Goal: Understand process/instructions: Learn about a topic

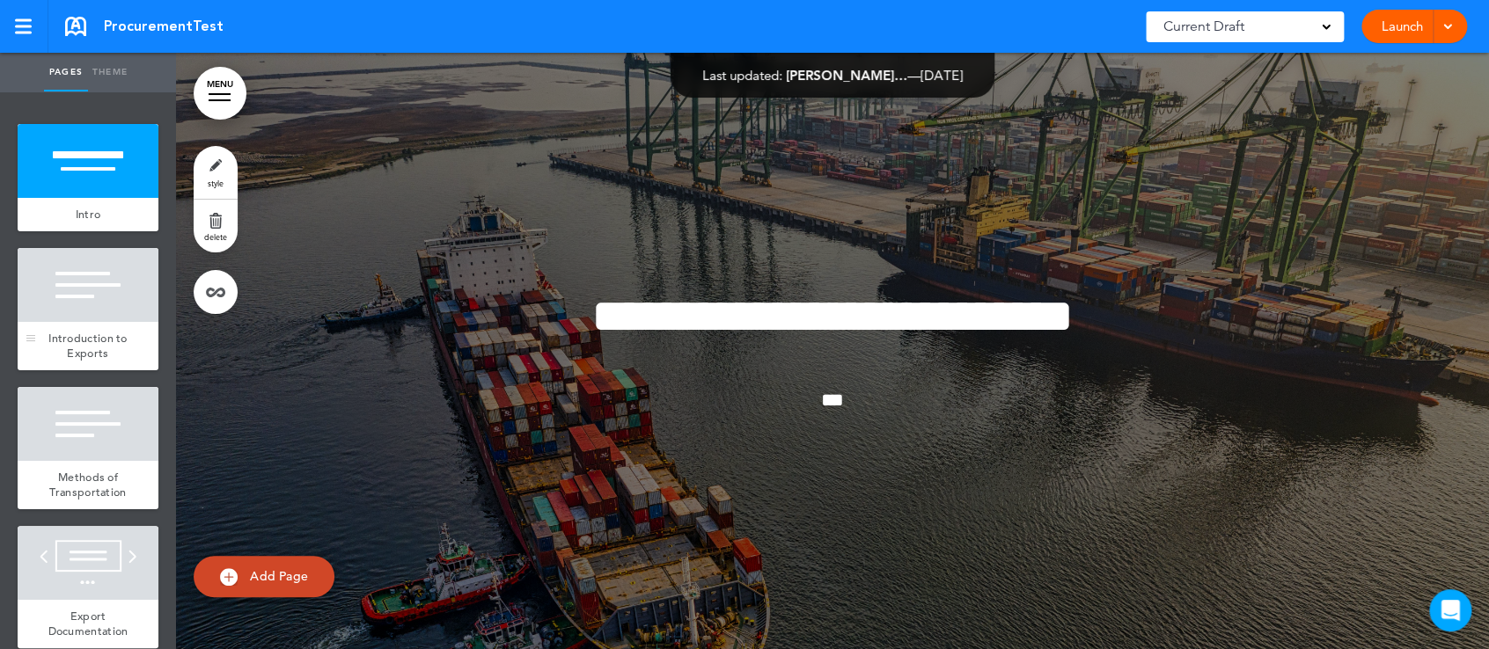
click at [101, 333] on span "Introduction to Exports" at bounding box center [87, 346] width 79 height 31
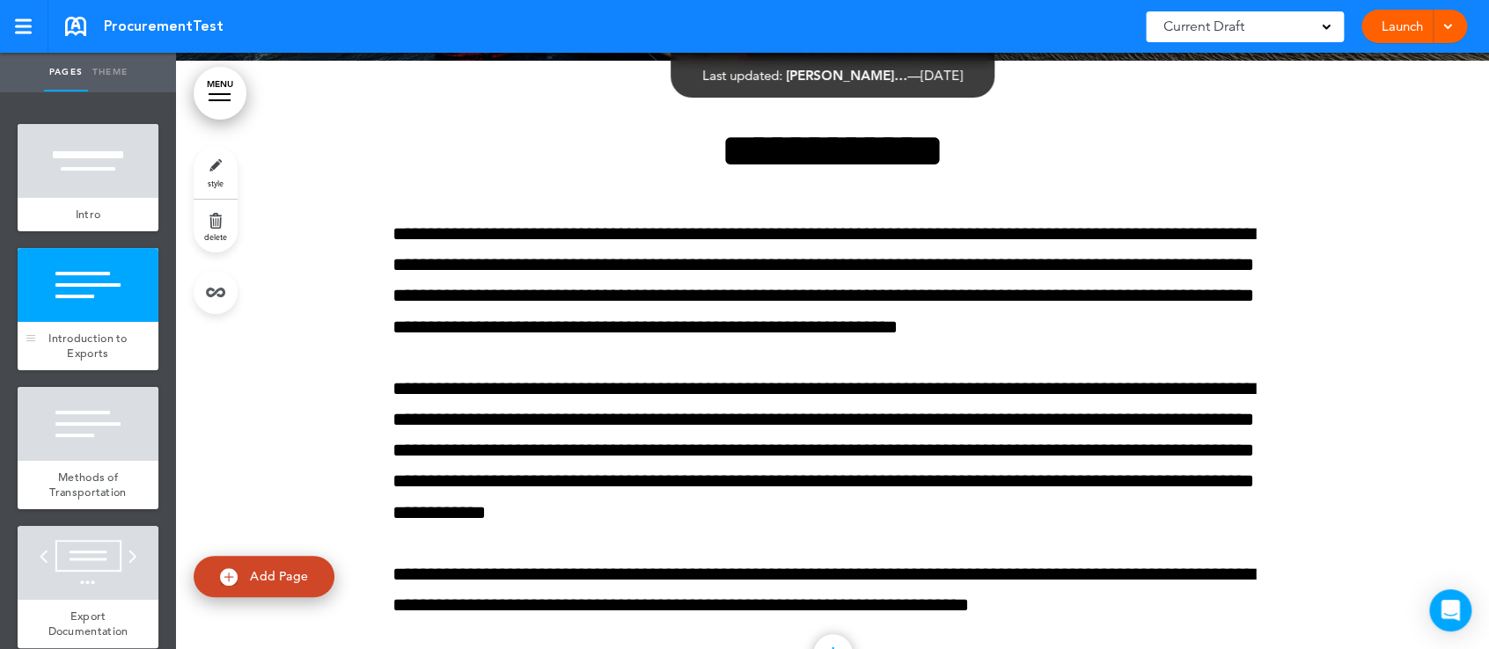
scroll to position [633, 0]
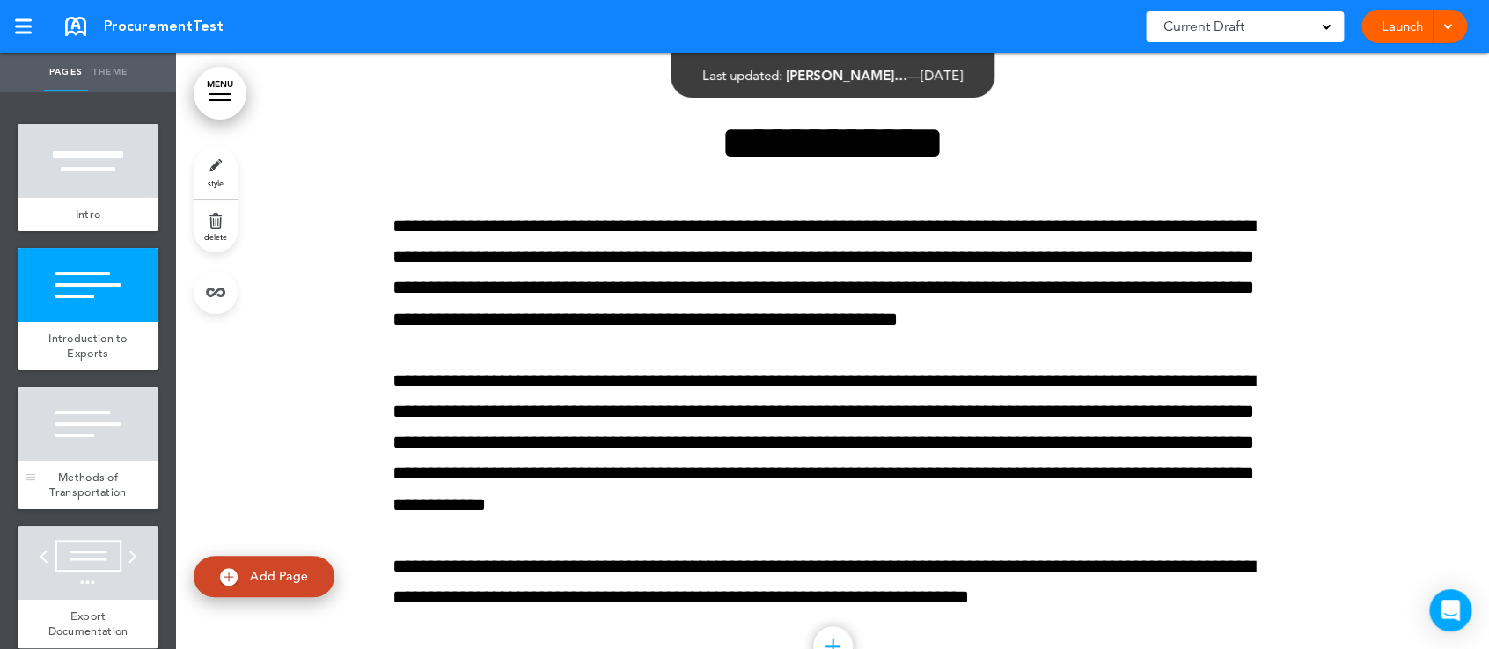
click at [78, 418] on div at bounding box center [88, 424] width 141 height 74
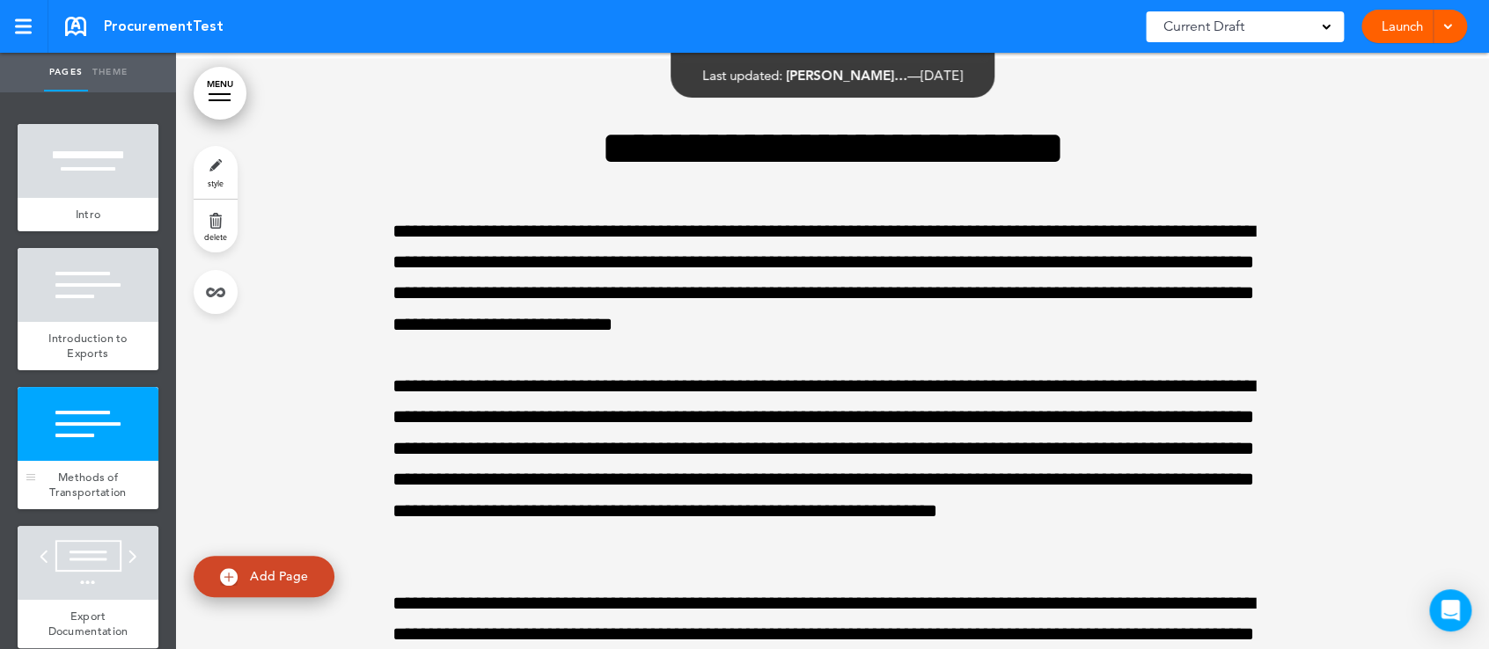
scroll to position [1303, 0]
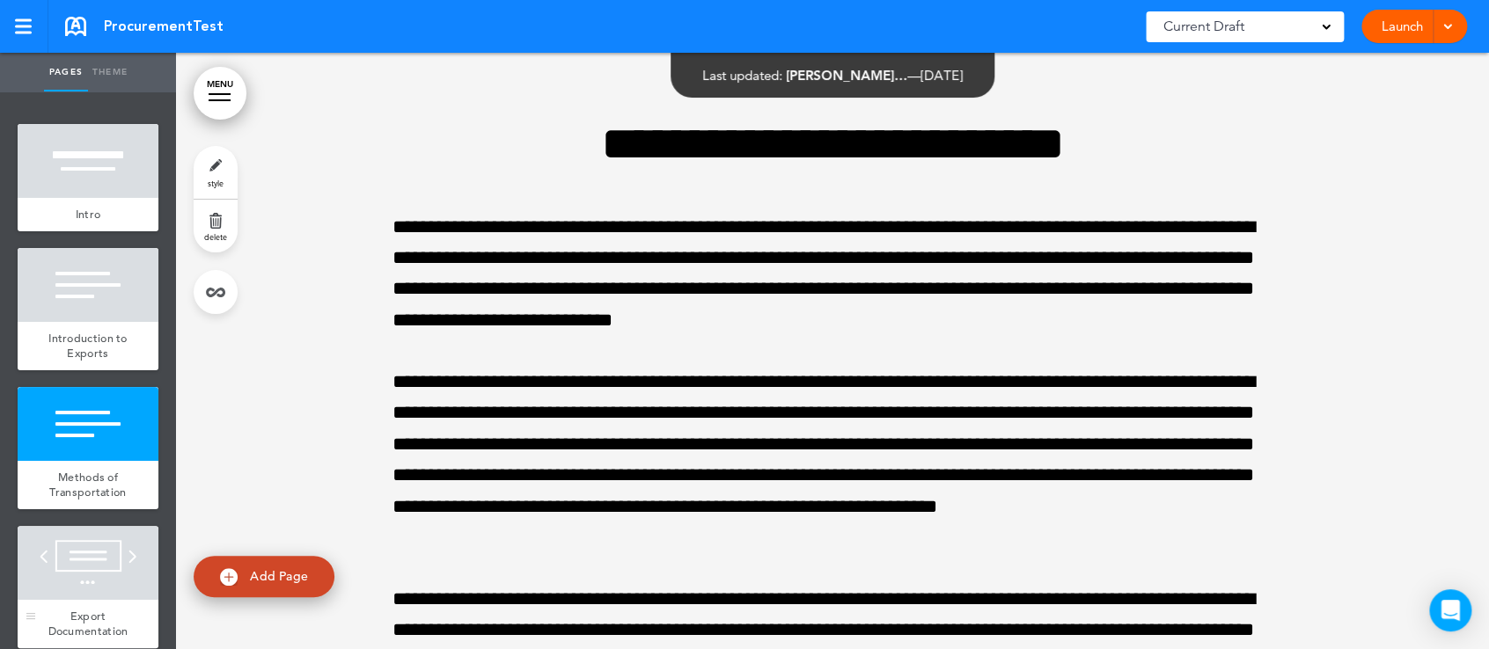
click at [70, 559] on div at bounding box center [88, 563] width 141 height 74
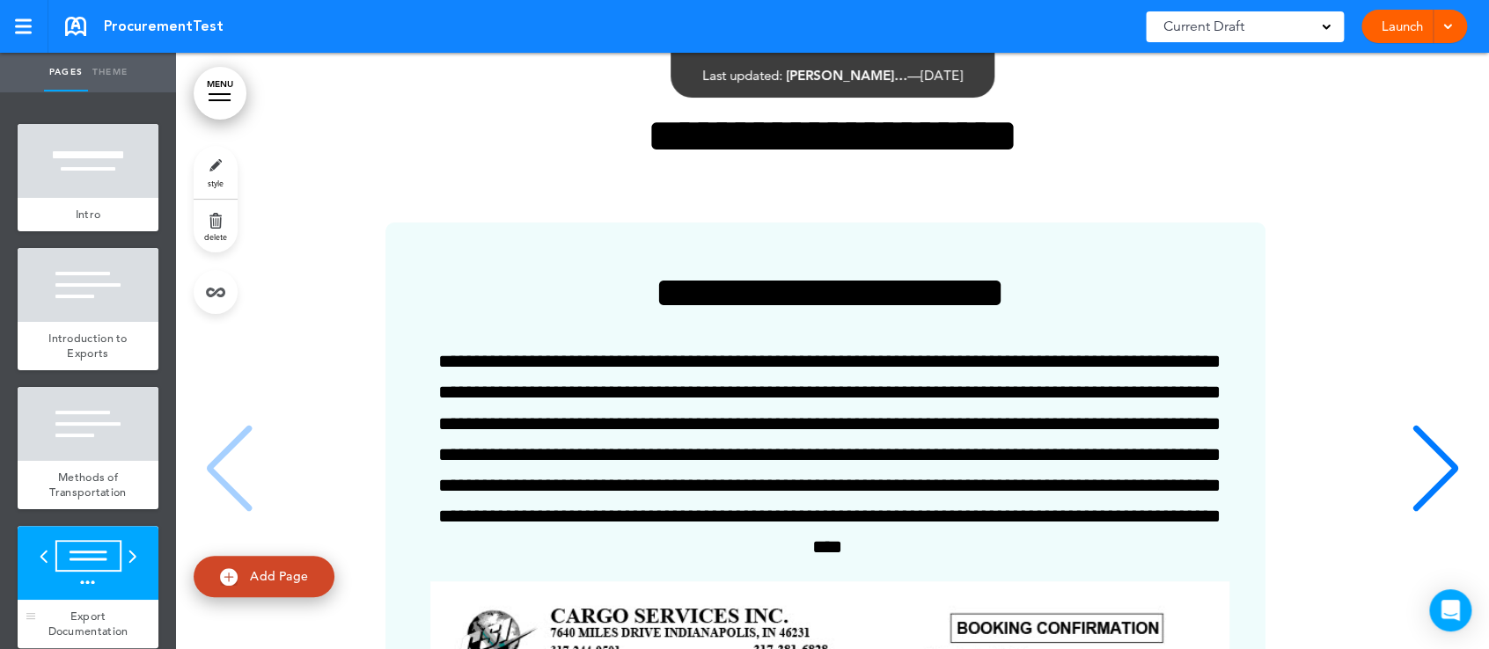
scroll to position [2590, 0]
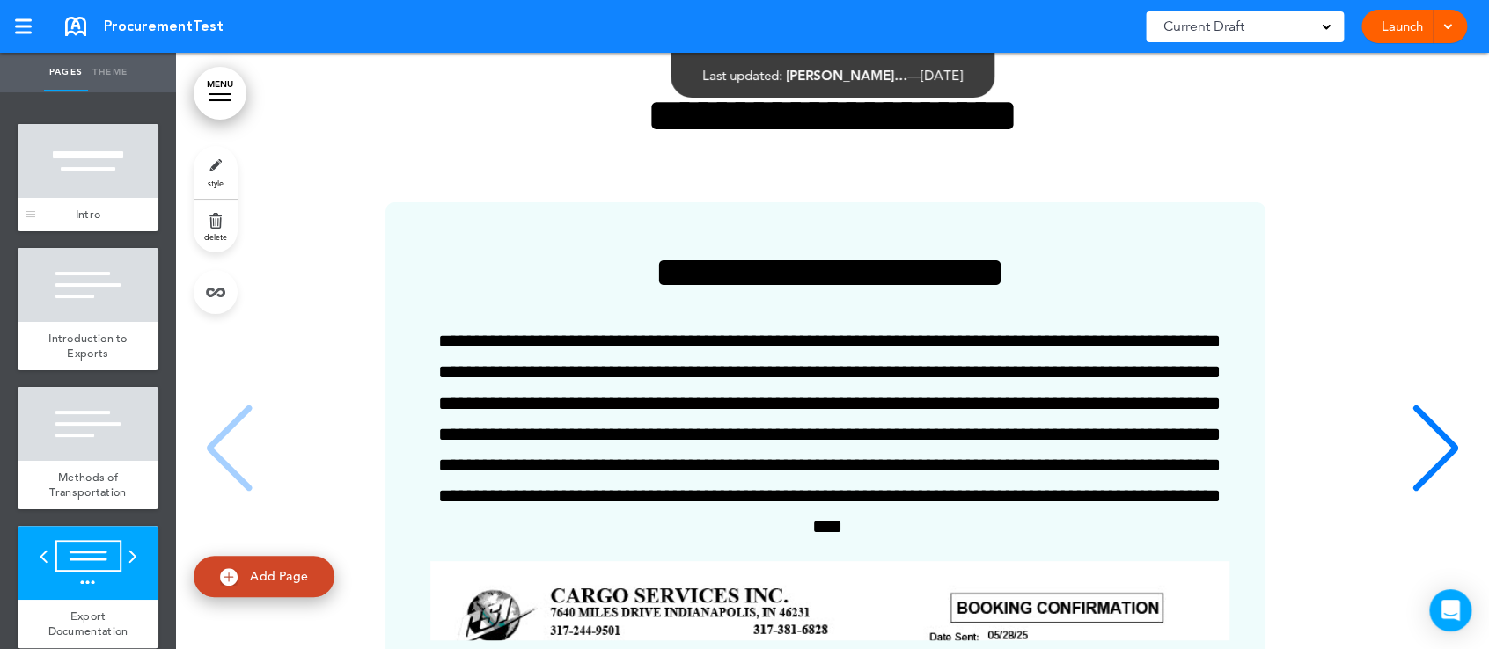
click at [102, 168] on div at bounding box center [88, 161] width 141 height 74
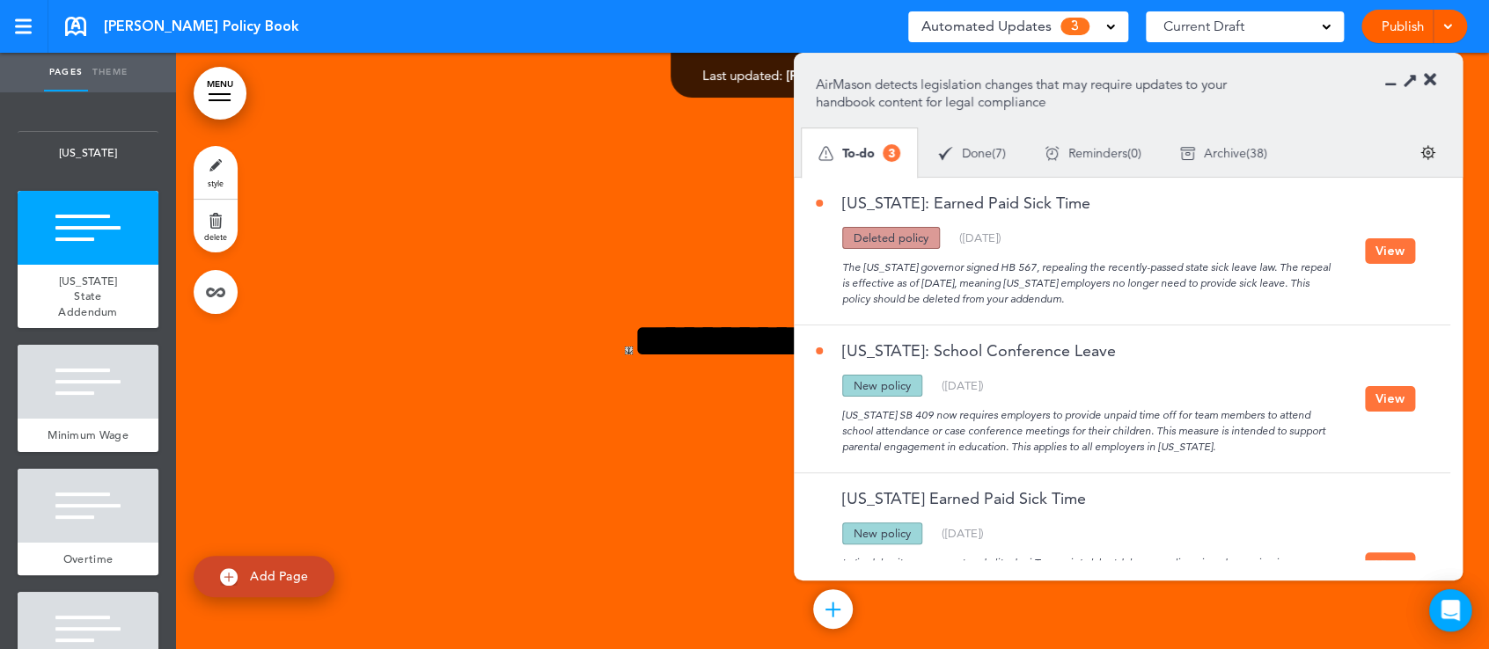
click at [1402, 249] on button "View" at bounding box center [1390, 251] width 50 height 26
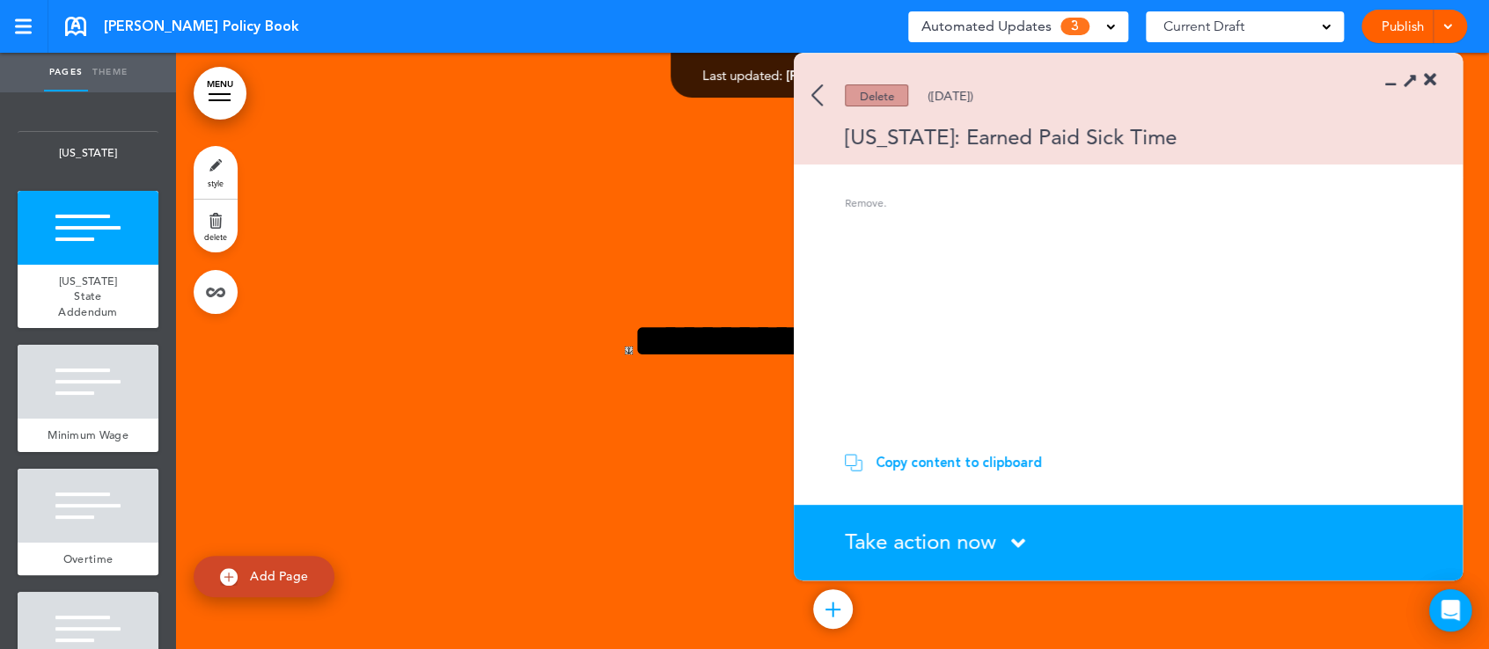
click at [930, 546] on span "Take action now" at bounding box center [920, 542] width 151 height 26
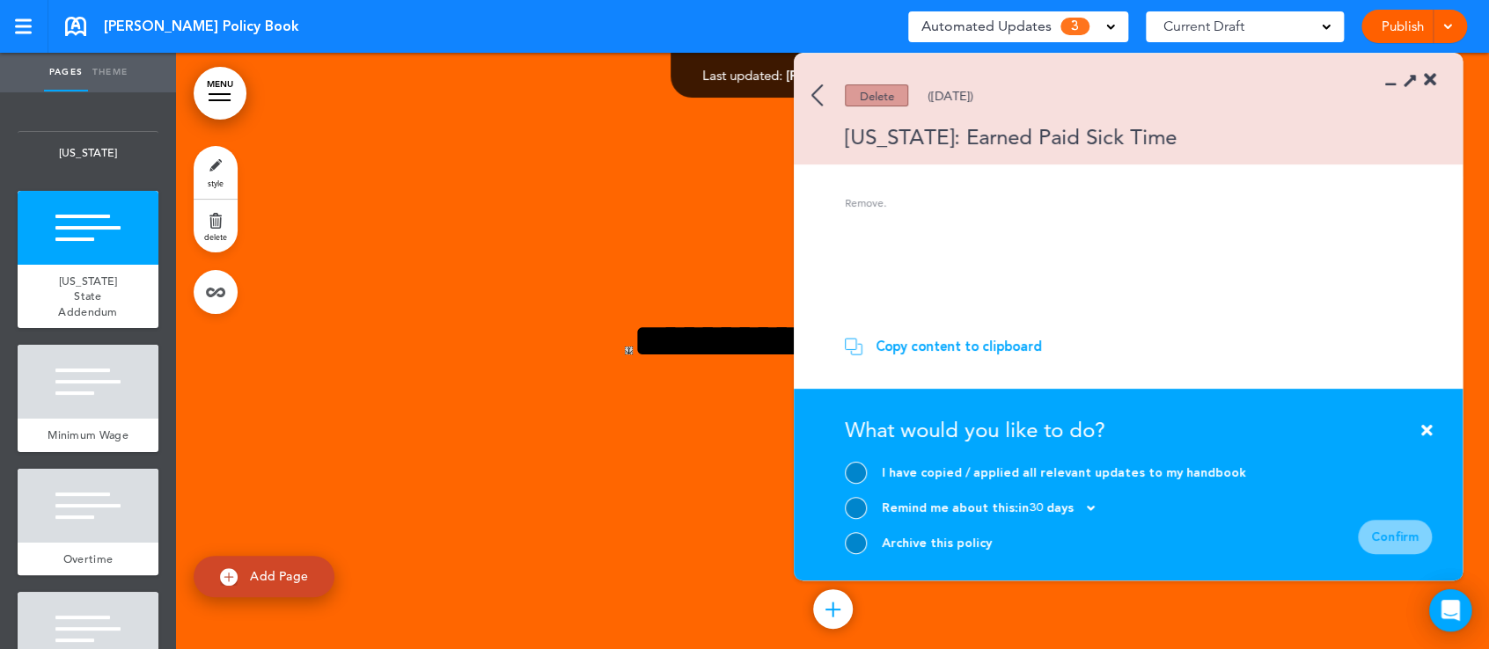
click at [858, 538] on div at bounding box center [856, 543] width 22 height 22
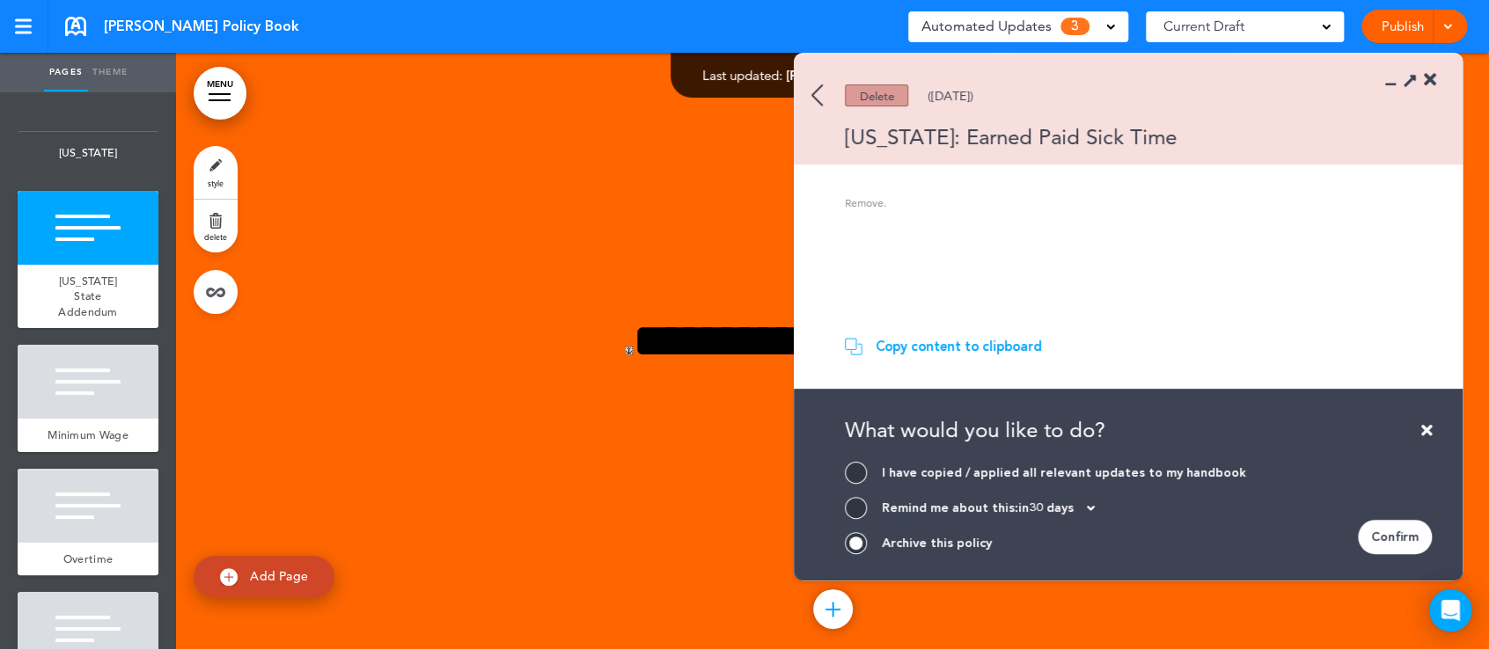
click at [1412, 538] on div "Confirm" at bounding box center [1395, 537] width 74 height 34
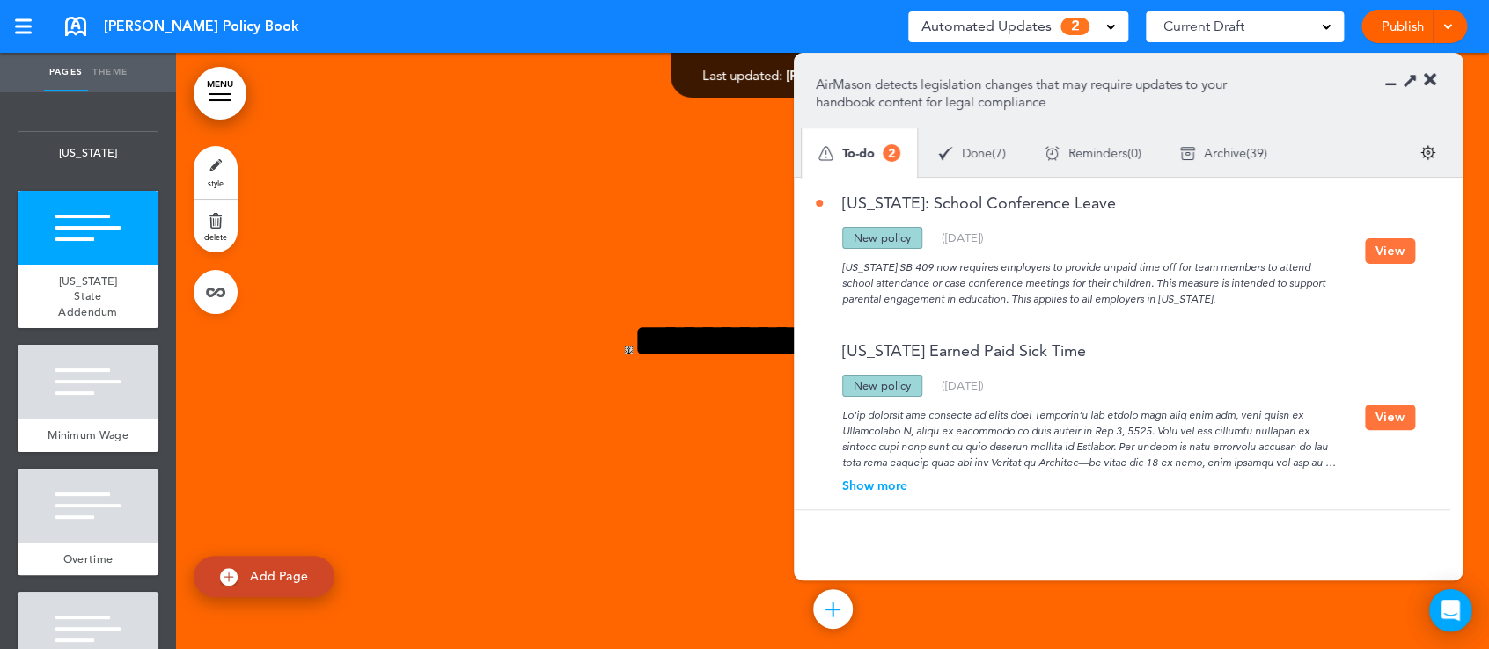
click at [1382, 423] on button "View" at bounding box center [1390, 418] width 50 height 26
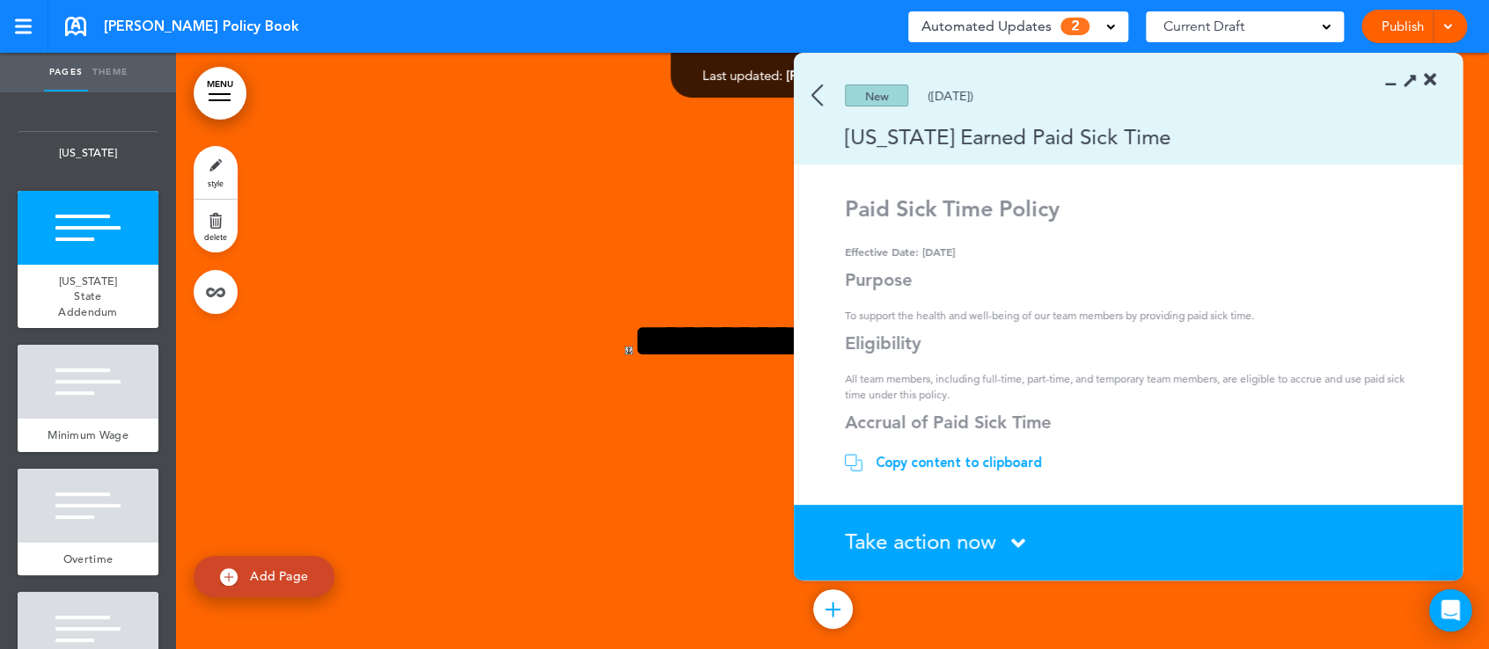
click at [978, 541] on span "Take action now" at bounding box center [920, 542] width 151 height 26
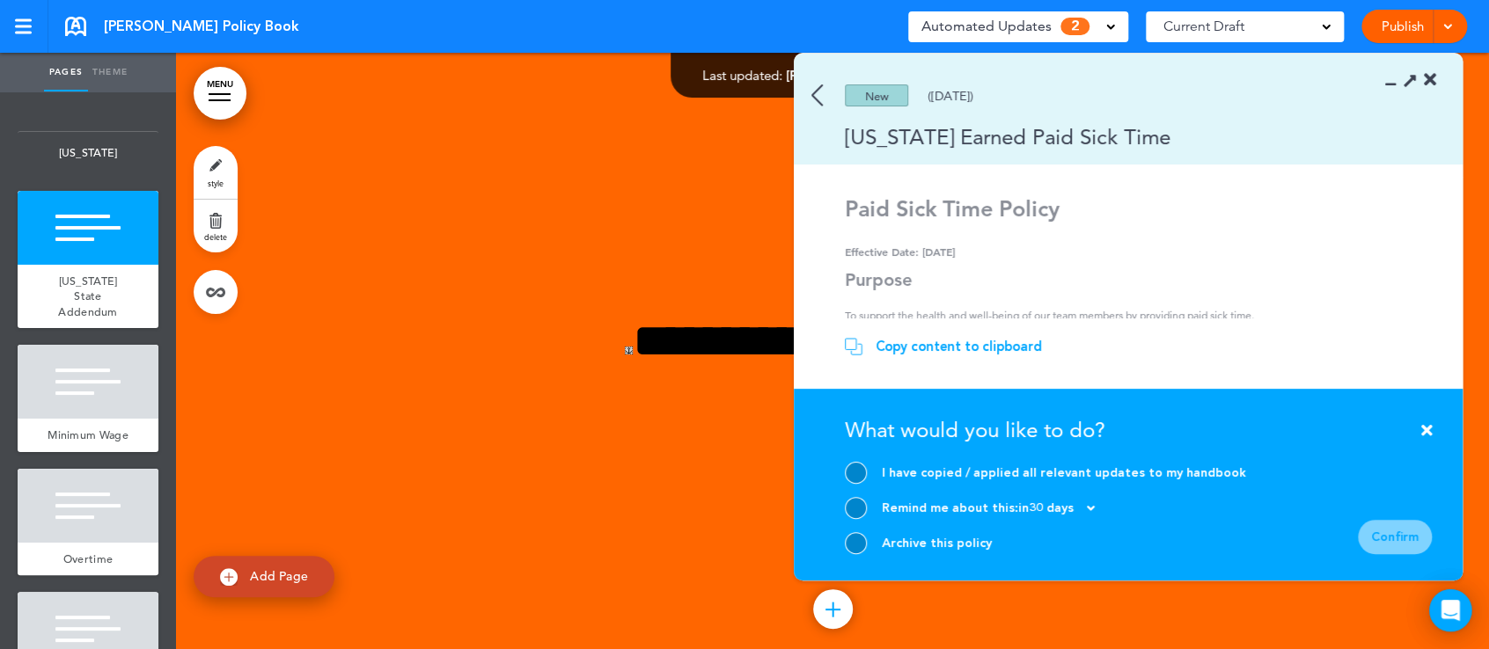
click at [927, 540] on div "Archive this policy" at bounding box center [937, 543] width 110 height 17
click at [840, 540] on section "Take action now Click here to change the status What would you like to do? I ha…" at bounding box center [1128, 485] width 669 height 192
click at [848, 540] on div at bounding box center [856, 543] width 22 height 22
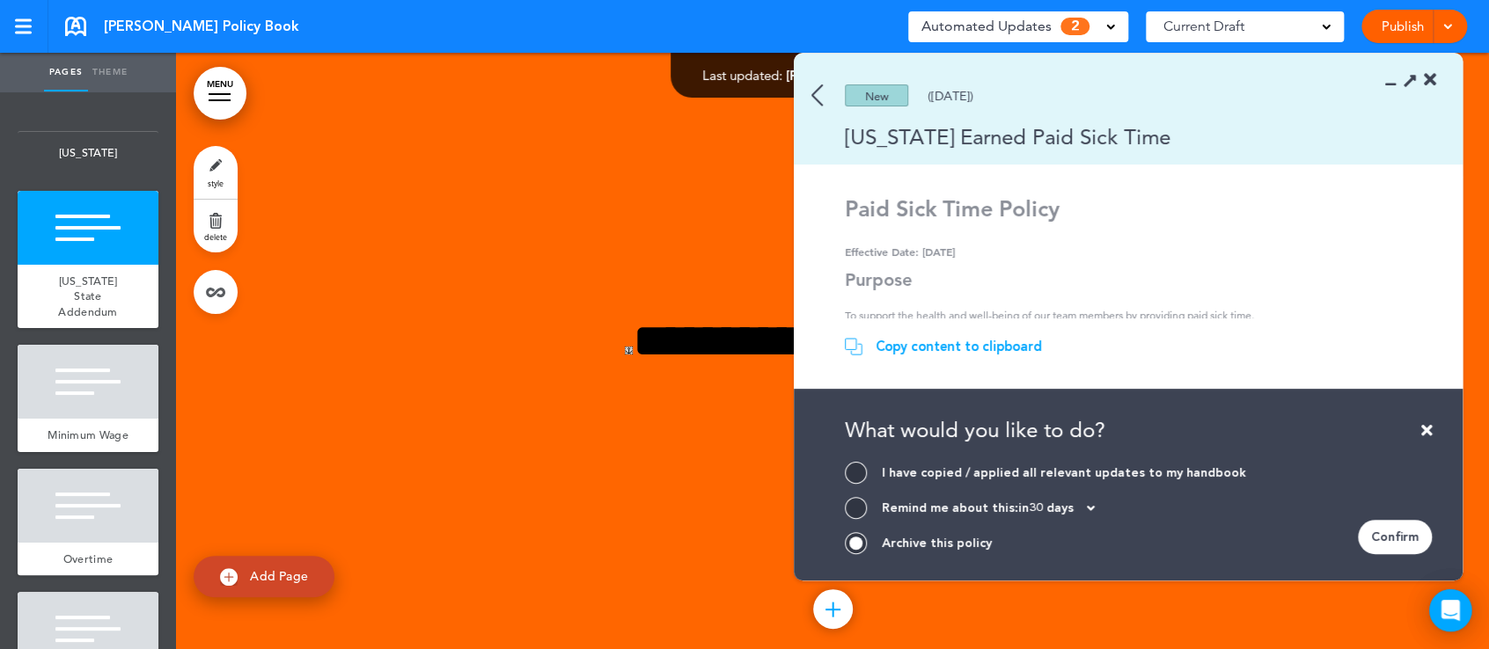
click at [1380, 527] on div "Confirm" at bounding box center [1395, 537] width 74 height 34
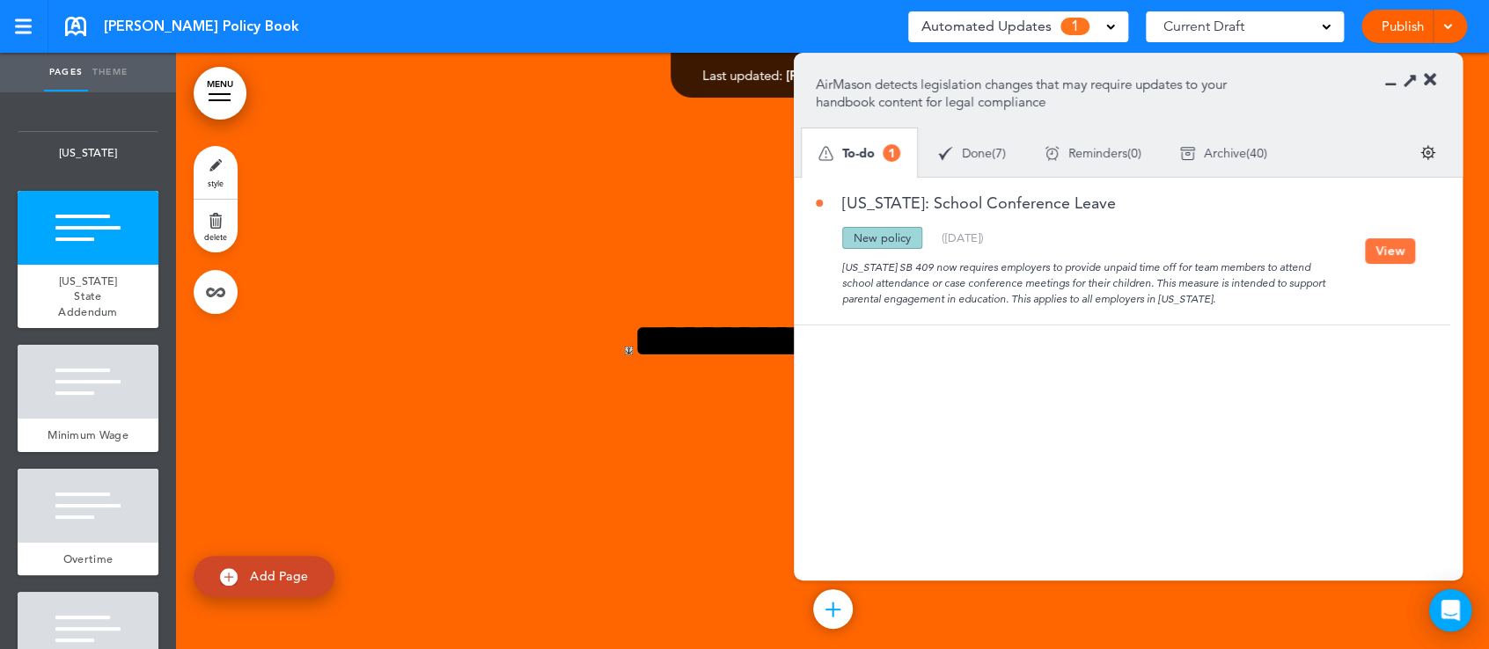
click at [1437, 76] on section "AirMason detects legislation changes that may require updates to your handbook …" at bounding box center [1128, 115] width 669 height 123
click at [1430, 80] on icon at bounding box center [1430, 80] width 12 height 18
